Goal: Information Seeking & Learning: Find specific page/section

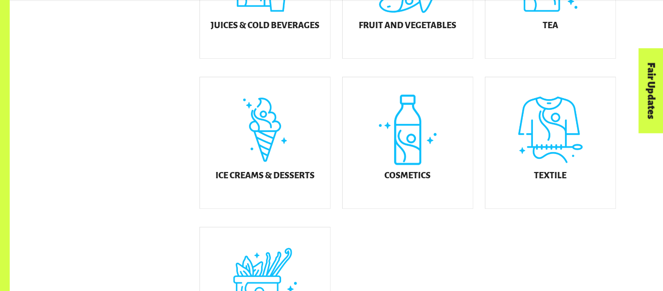
scroll to position [522, 0]
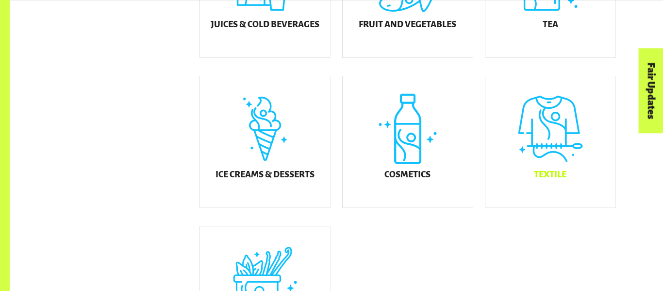
click at [538, 178] on h5 "Textile" at bounding box center [550, 175] width 33 height 10
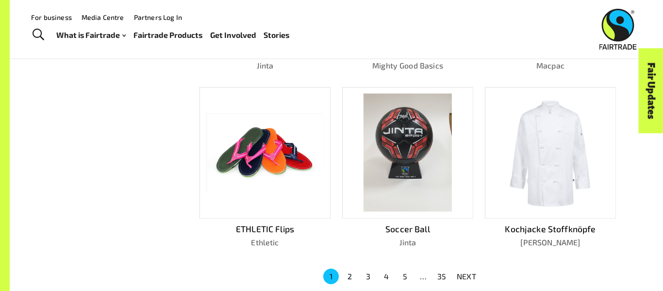
scroll to position [567, 0]
click at [347, 276] on button "2" at bounding box center [350, 277] width 16 height 16
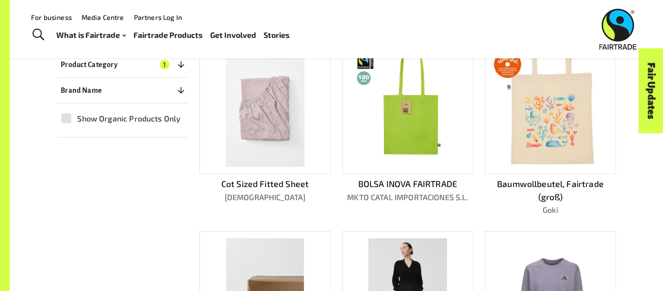
scroll to position [232, 0]
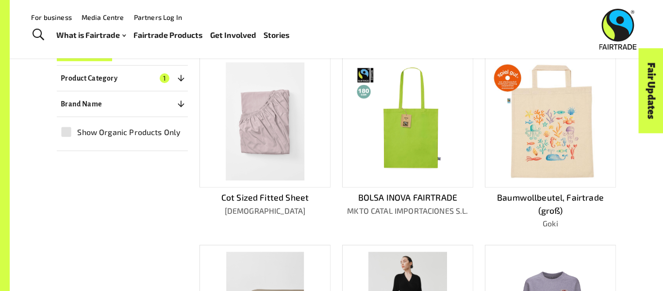
click at [539, 169] on img at bounding box center [549, 121] width 117 height 117
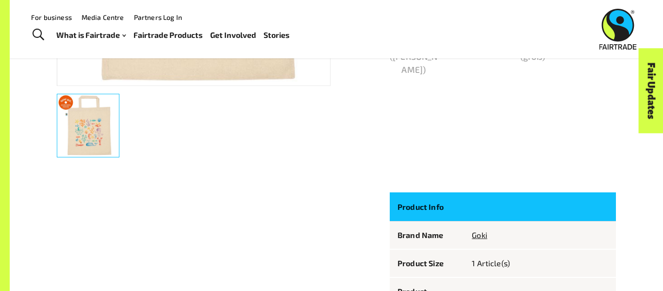
scroll to position [313, 0]
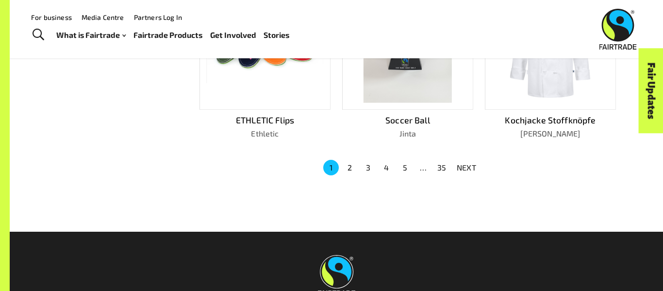
scroll to position [675, 0]
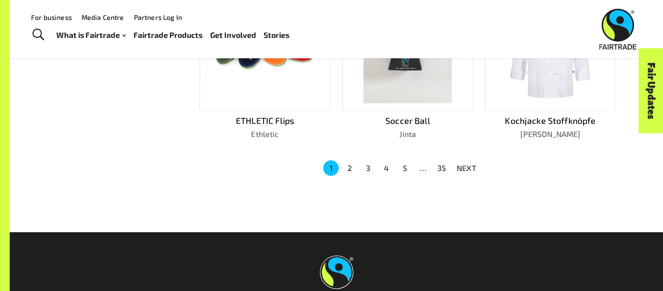
click at [371, 163] on button "3" at bounding box center [368, 168] width 16 height 16
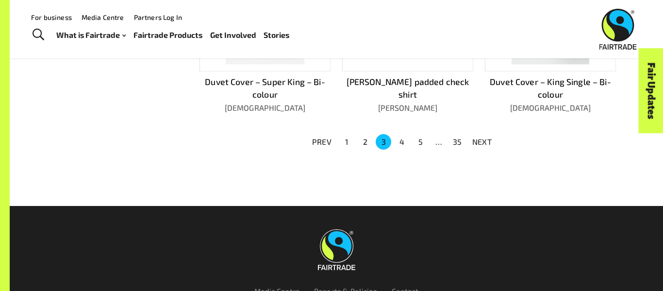
scroll to position [713, 0]
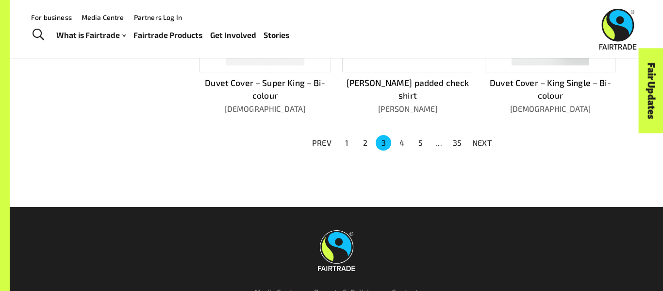
click at [400, 140] on button "4" at bounding box center [402, 143] width 16 height 16
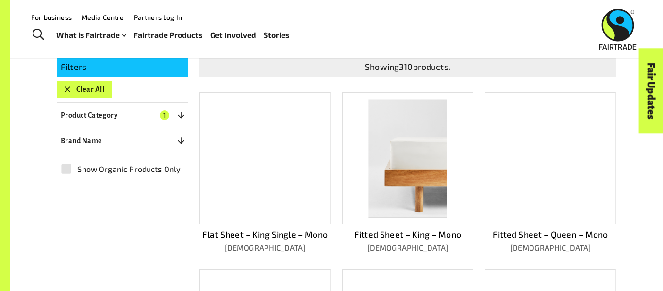
scroll to position [191, 0]
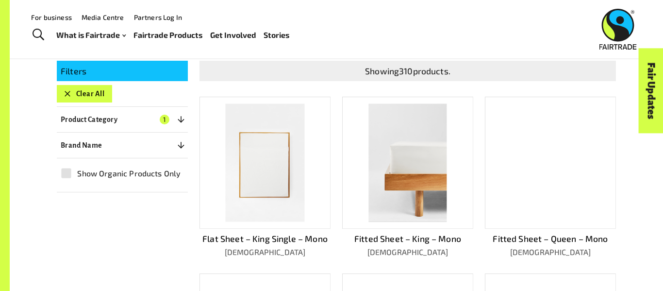
click at [179, 118] on icon "button" at bounding box center [181, 119] width 10 height 10
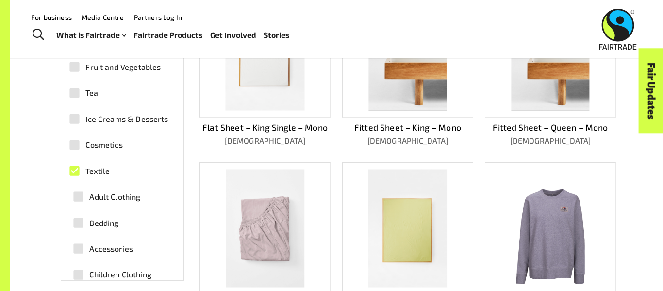
scroll to position [100, 0]
click at [138, 194] on span "Adult Clothing" at bounding box center [114, 198] width 51 height 12
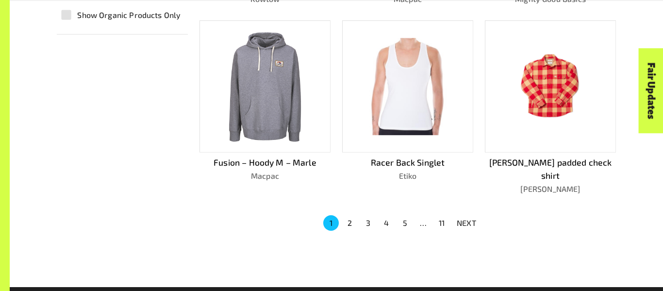
scroll to position [621, 0]
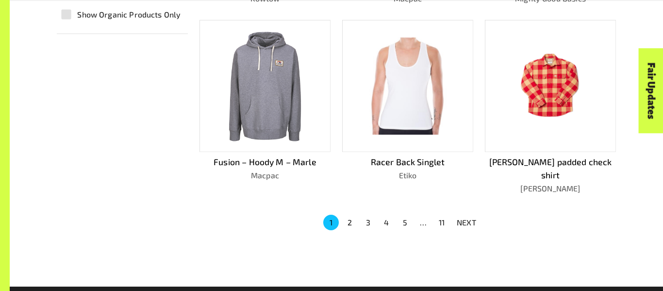
click at [351, 214] on button "2" at bounding box center [350, 222] width 16 height 16
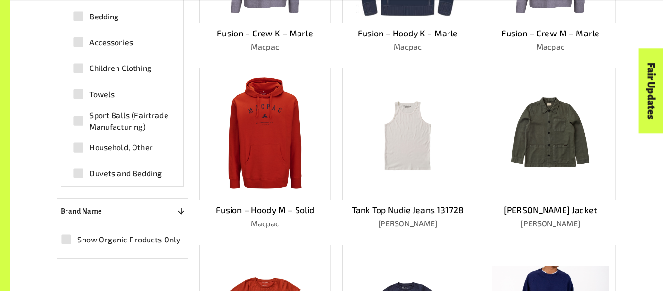
scroll to position [215, 0]
click at [143, 144] on span "Household, Other" at bounding box center [120, 146] width 63 height 12
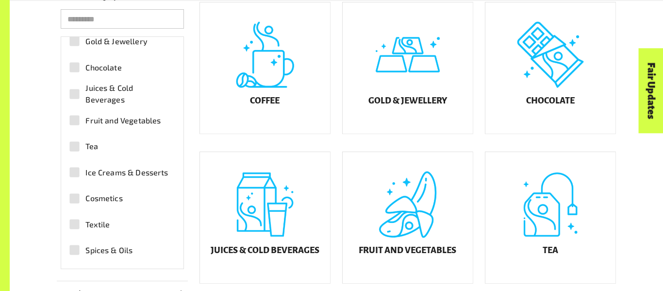
scroll to position [297, 0]
click at [156, 171] on span "Ice Creams & Desserts" at bounding box center [126, 172] width 82 height 12
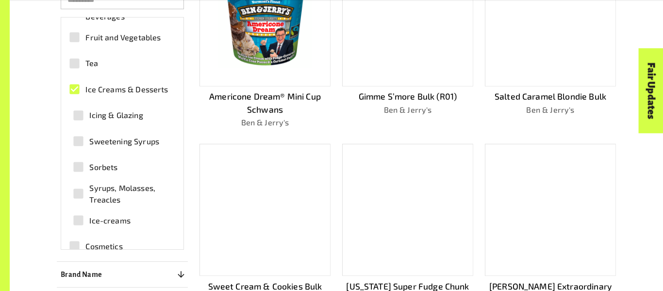
scroll to position [97, 0]
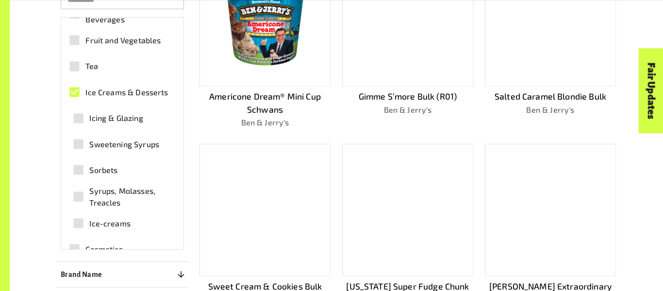
click at [123, 223] on span "Ice-creams" at bounding box center [109, 223] width 41 height 12
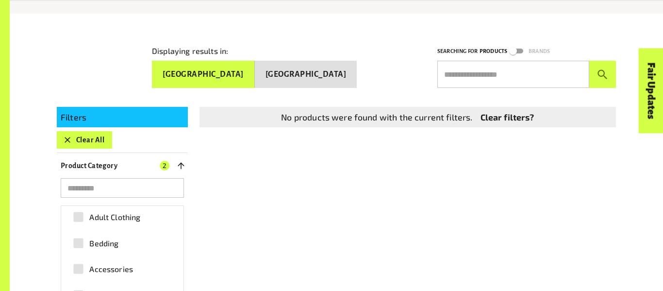
scroll to position [146, 0]
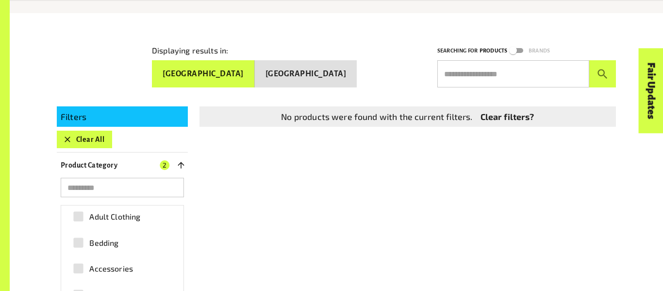
click at [518, 116] on link "Clear filters?" at bounding box center [507, 116] width 54 height 13
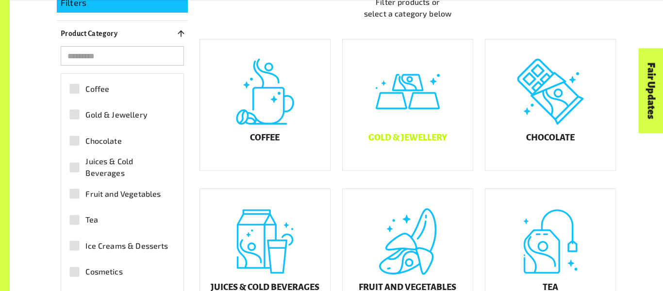
scroll to position [261, 0]
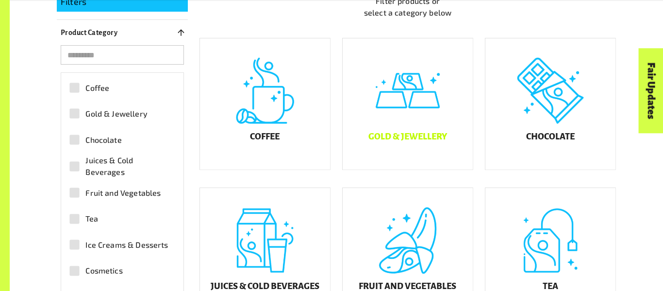
click at [434, 138] on div "Gold & Jewellery" at bounding box center [408, 103] width 130 height 131
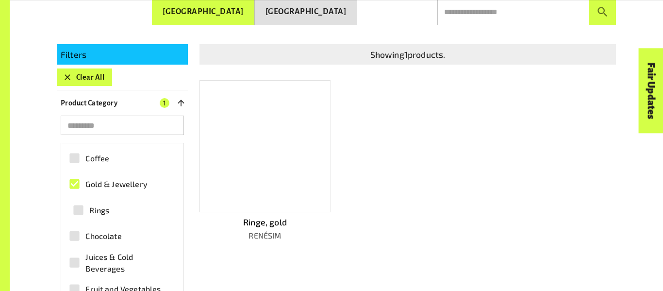
scroll to position [221, 0]
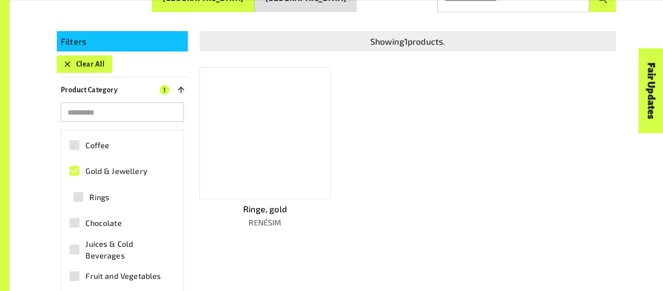
click at [274, 182] on div at bounding box center [264, 133] width 131 height 132
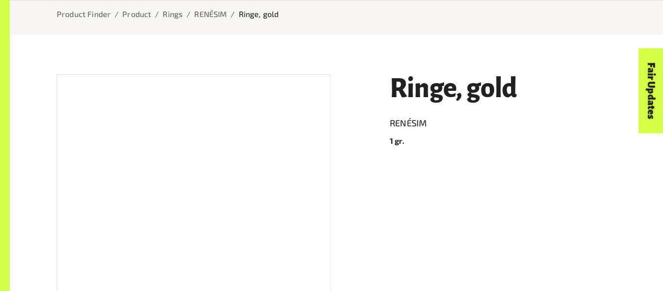
scroll to position [131, 0]
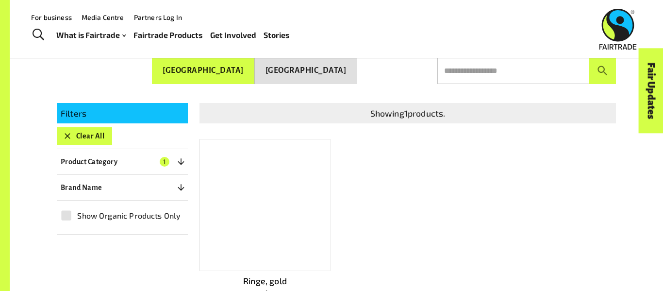
scroll to position [147, 0]
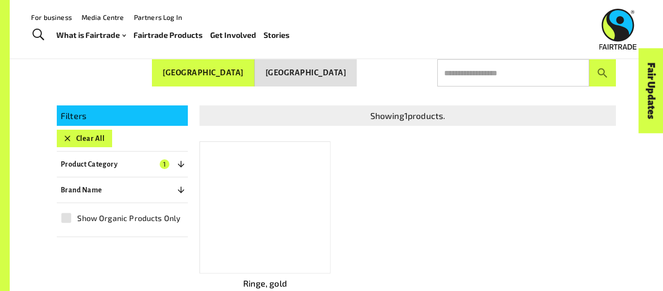
click at [93, 132] on button "Clear All" at bounding box center [84, 138] width 55 height 17
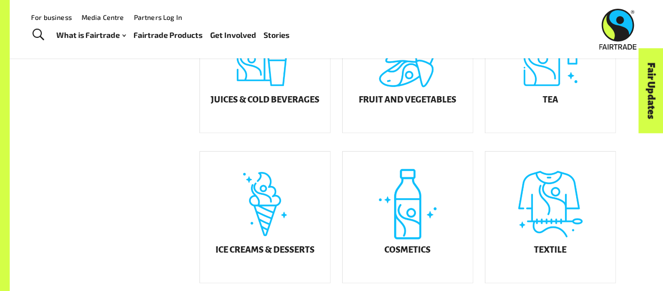
scroll to position [445, 0]
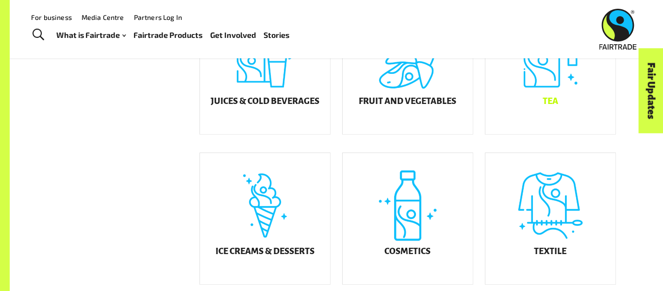
click at [551, 119] on div "Tea" at bounding box center [550, 68] width 130 height 131
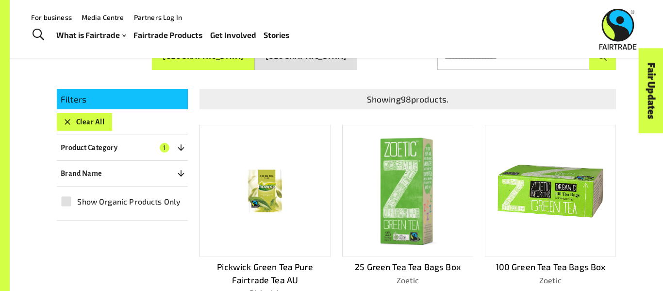
scroll to position [148, 0]
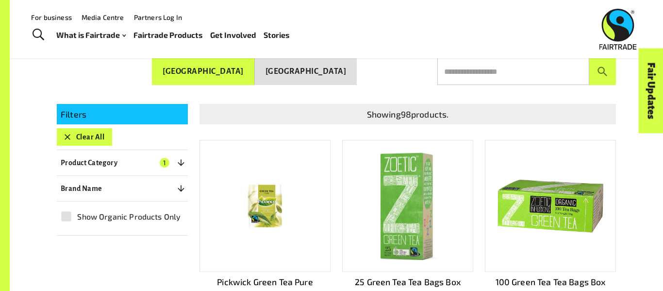
click at [93, 131] on button "Clear All" at bounding box center [84, 136] width 55 height 17
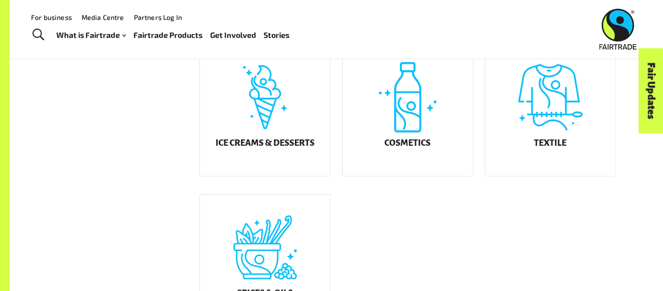
scroll to position [549, 0]
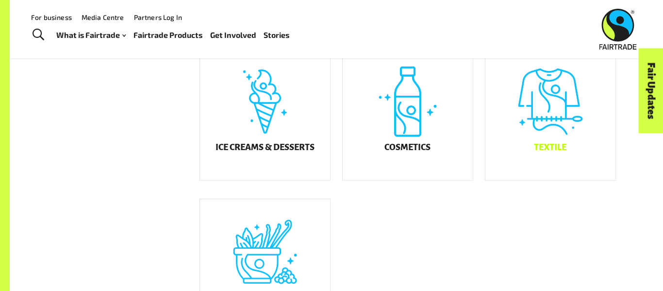
click at [548, 152] on h5 "Textile" at bounding box center [550, 148] width 33 height 10
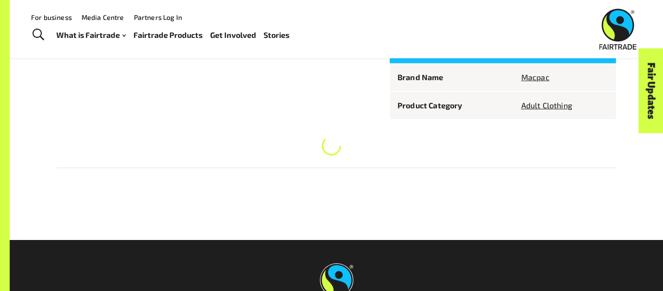
scroll to position [159, 0]
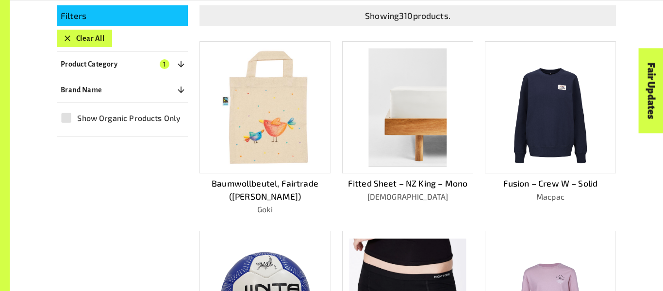
click at [297, 84] on img at bounding box center [264, 107] width 117 height 117
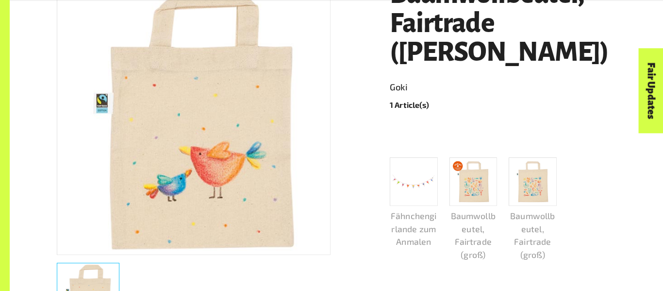
scroll to position [223, 0]
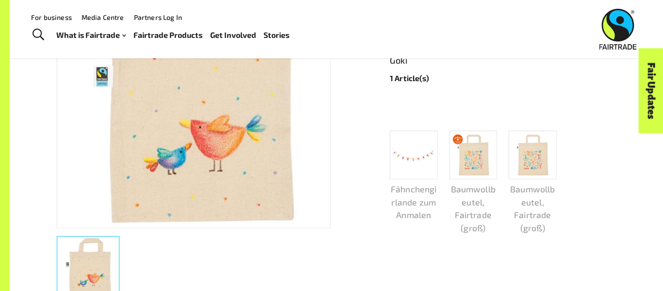
click at [465, 142] on img at bounding box center [473, 155] width 42 height 42
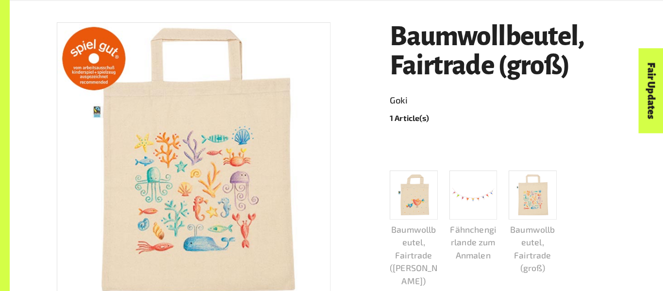
scroll to position [177, 0]
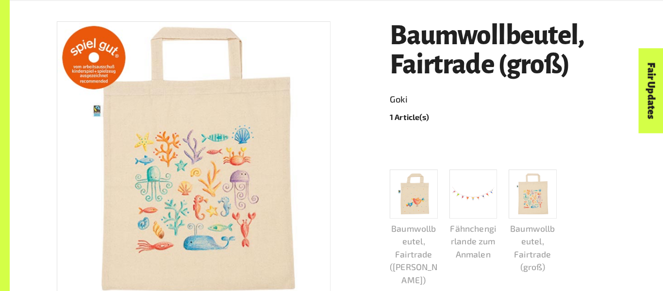
click at [532, 199] on img at bounding box center [532, 194] width 42 height 42
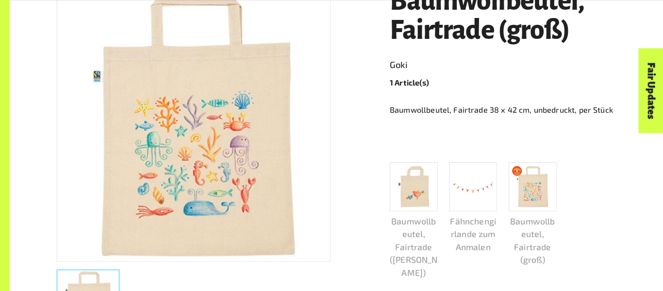
scroll to position [212, 0]
click at [515, 189] on img at bounding box center [532, 186] width 42 height 42
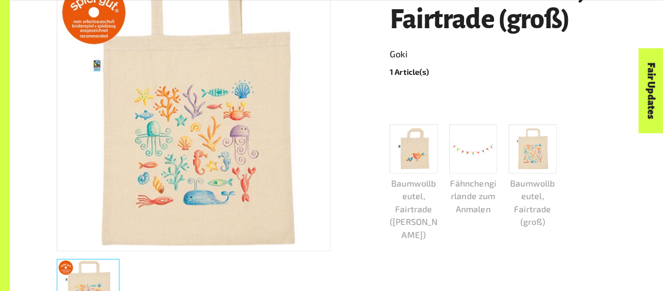
scroll to position [222, 0]
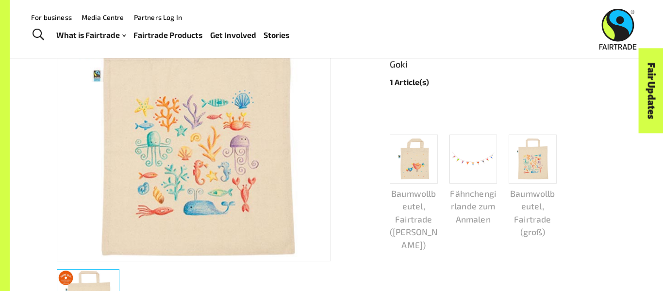
scroll to position [177, 0]
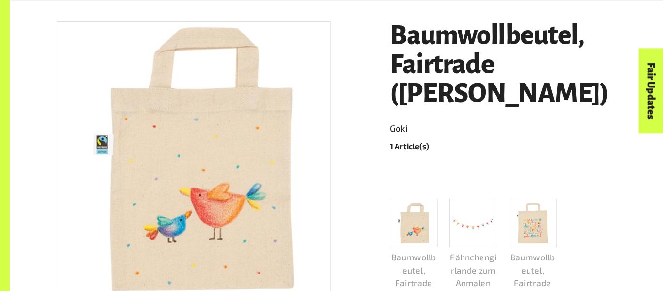
scroll to position [245, 0]
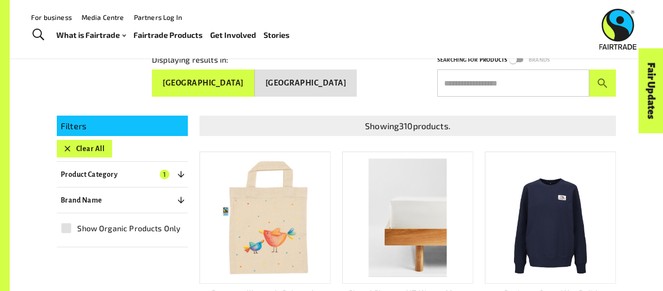
scroll to position [136, 0]
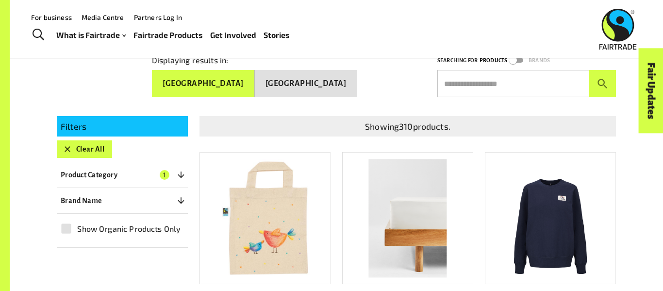
click at [85, 143] on button "Clear All" at bounding box center [84, 148] width 55 height 17
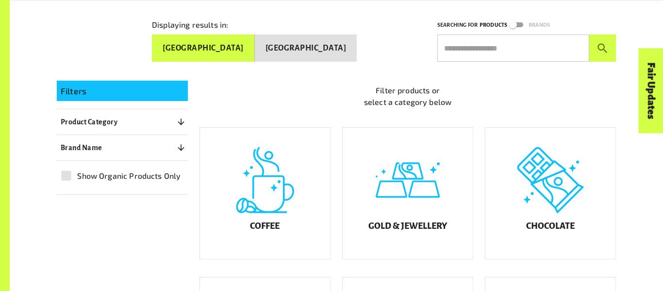
scroll to position [173, 0]
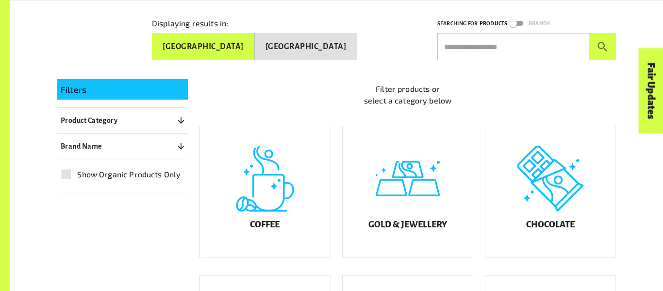
click at [180, 115] on icon "button" at bounding box center [181, 120] width 10 height 10
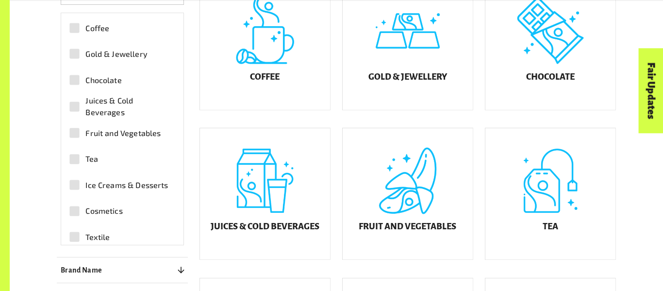
scroll to position [36, 0]
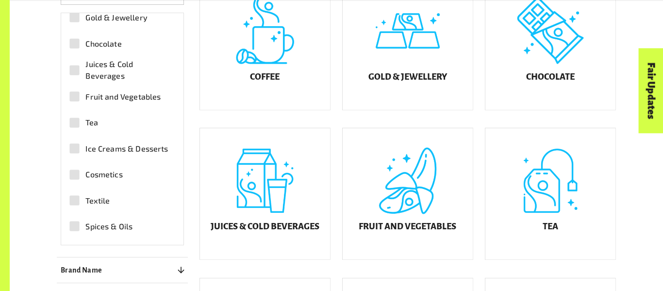
click at [115, 227] on span "Spices & Oils" at bounding box center [108, 226] width 47 height 12
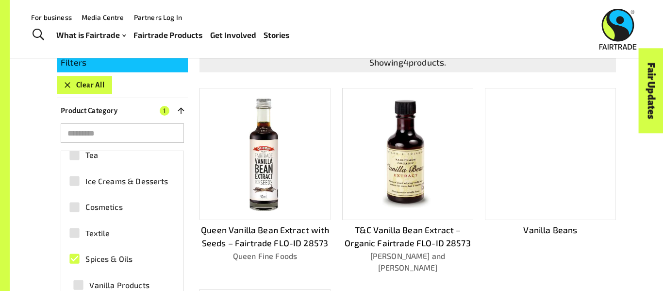
scroll to position [199, 0]
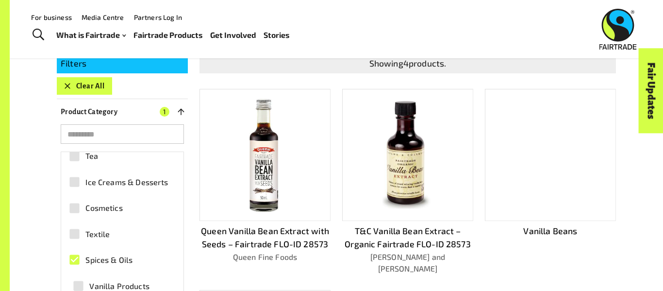
click at [355, 57] on div "Menu For business Media Centre Partners Log In What is Fairtrade How Fairtrade …" at bounding box center [331, 29] width 663 height 58
click at [427, 145] on img at bounding box center [407, 155] width 50 height 118
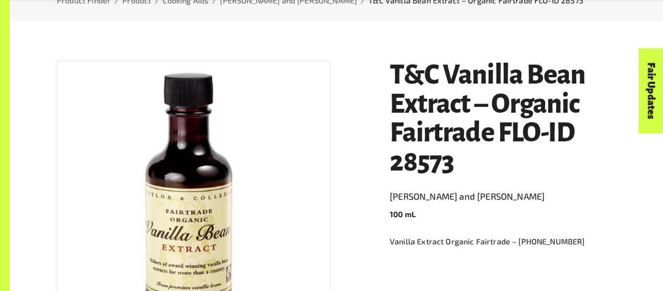
scroll to position [138, 0]
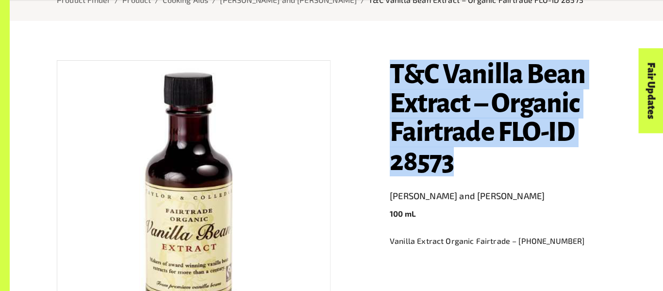
drag, startPoint x: 470, startPoint y: 167, endPoint x: 389, endPoint y: 73, distance: 124.2
click at [389, 73] on div "T&C Vanilla Bean Extract – Organic Fairtrade FLO-ID 28573 [PERSON_NAME] and [PE…" at bounding box center [497, 231] width 238 height 365
copy h1 "T&C Vanilla Bean Extract – Organic Fairtrade FLO-ID 28573"
